Goal: Navigation & Orientation: Find specific page/section

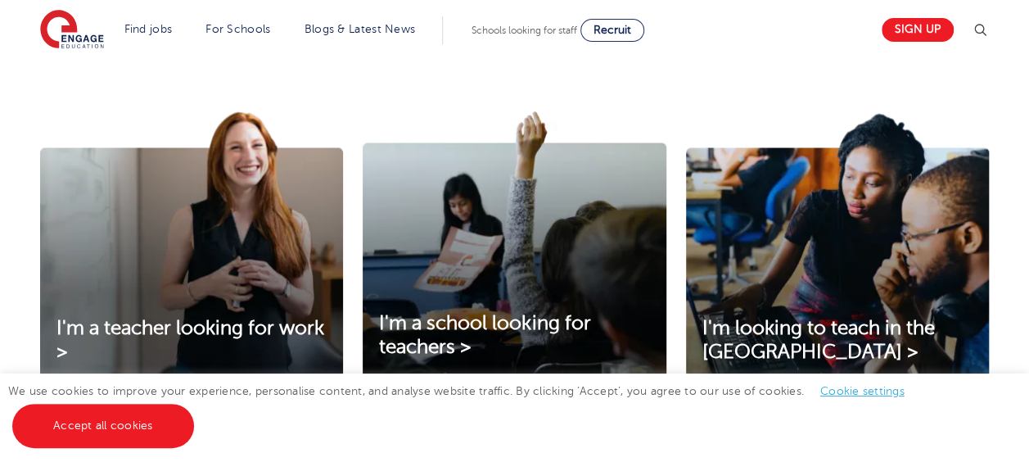
scroll to position [533, 0]
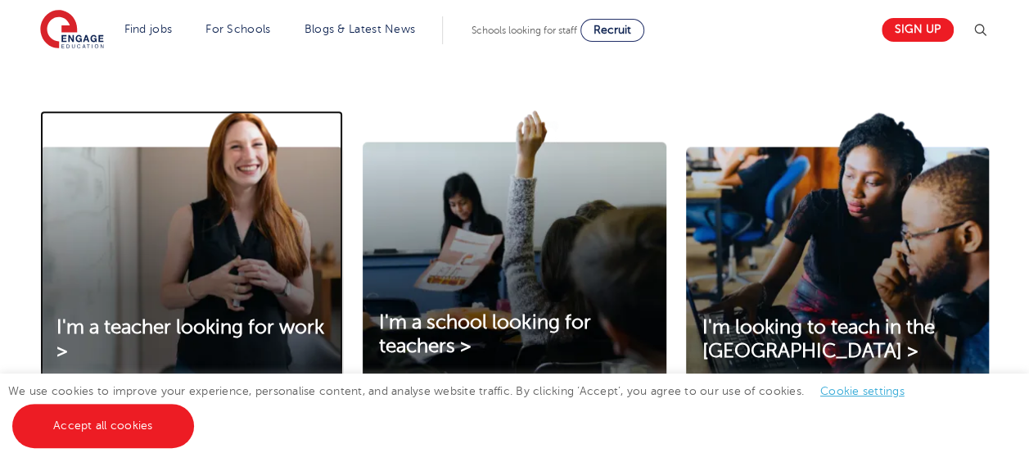
click at [272, 251] on img at bounding box center [191, 248] width 303 height 274
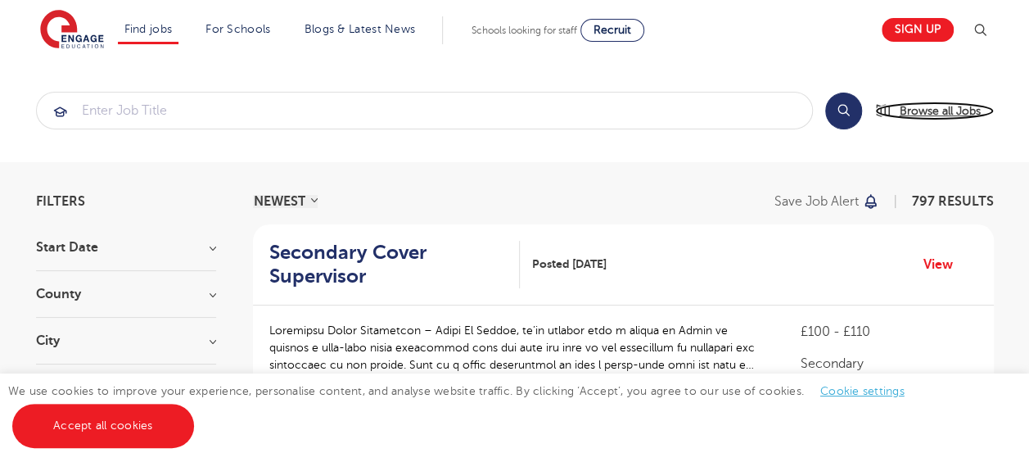
click at [927, 114] on span "Browse all Jobs" at bounding box center [940, 111] width 81 height 19
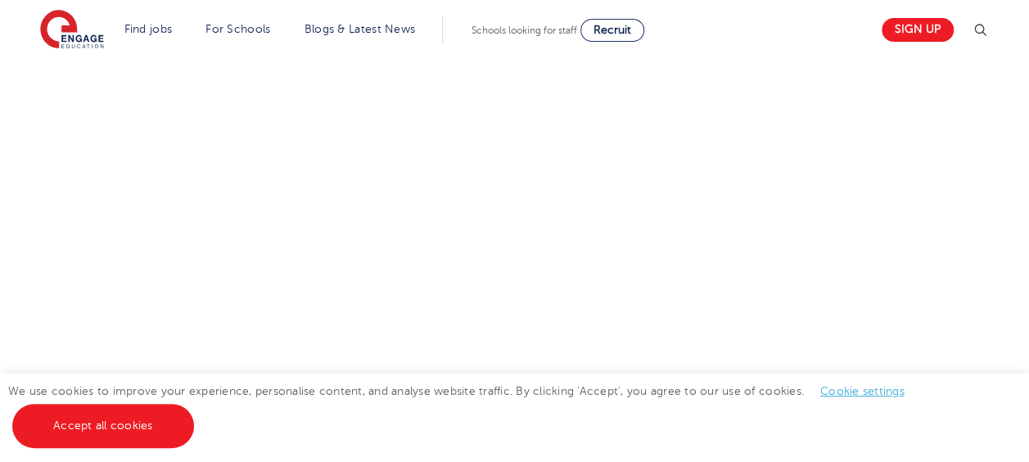
scroll to position [322, 0]
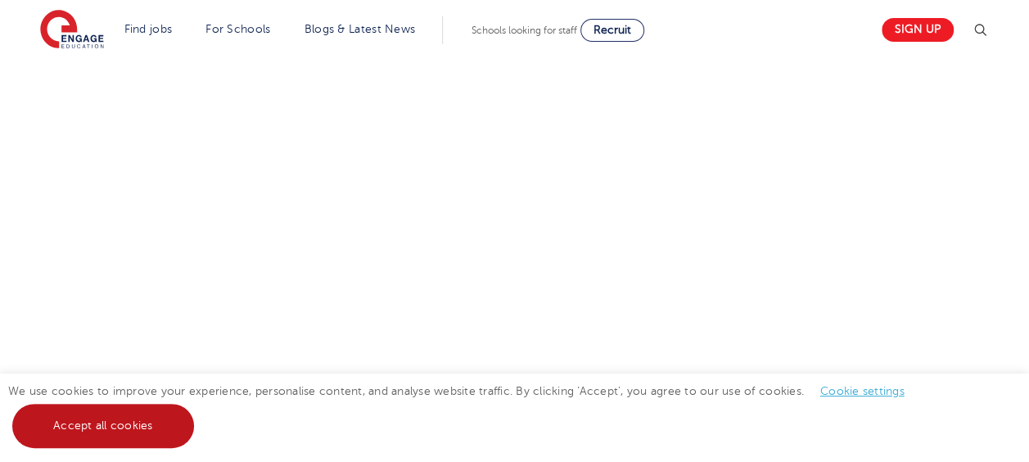
click at [145, 428] on link "Accept all cookies" at bounding box center [103, 426] width 182 height 44
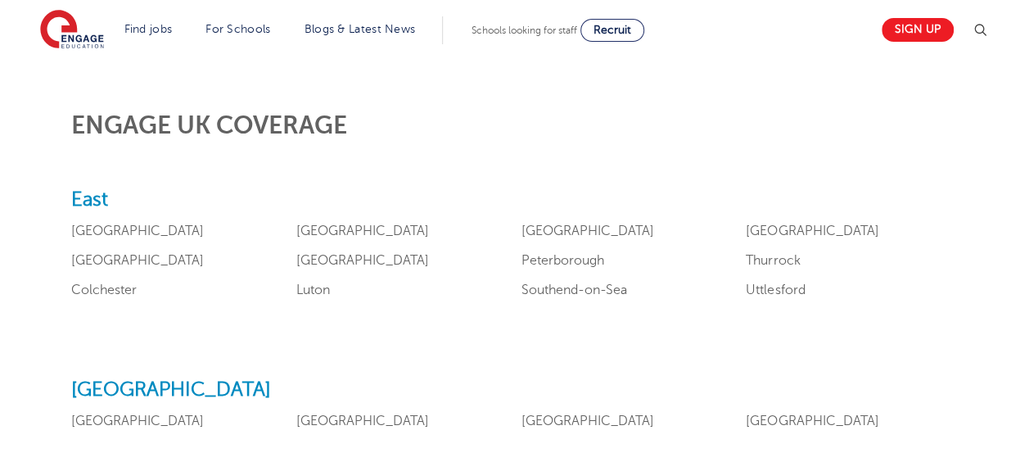
scroll to position [633, 0]
